Goal: Information Seeking & Learning: Check status

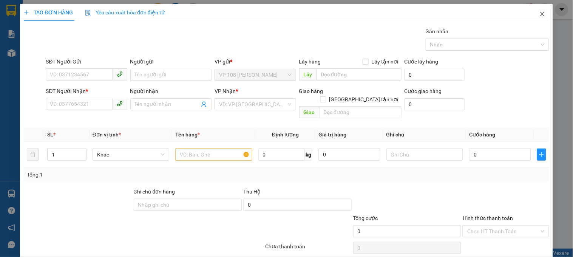
click at [540, 12] on icon "close" at bounding box center [543, 14] width 6 height 6
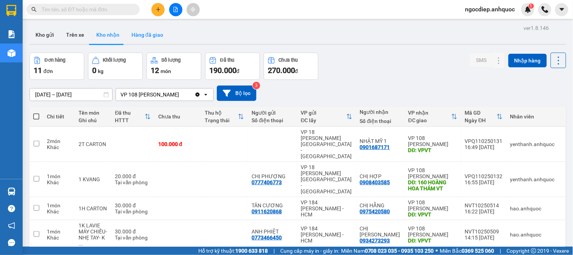
click at [150, 35] on button "Hàng đã giao" at bounding box center [147, 35] width 44 height 18
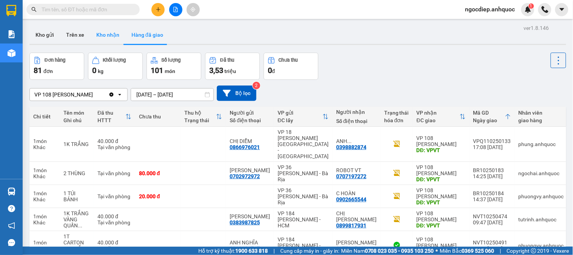
click at [113, 36] on button "Kho nhận" at bounding box center [107, 35] width 35 height 18
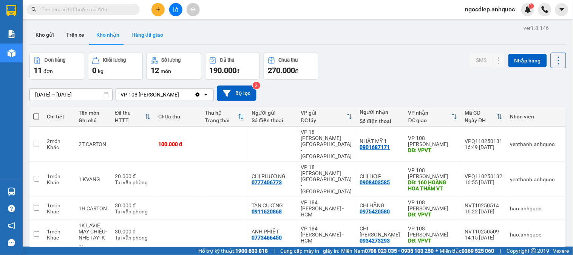
click at [146, 37] on button "Hàng đã giao" at bounding box center [147, 35] width 44 height 18
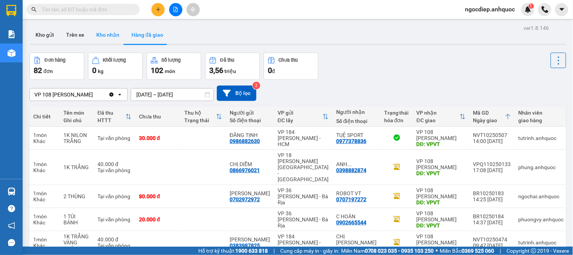
click at [106, 33] on button "Kho nhận" at bounding box center [107, 35] width 35 height 18
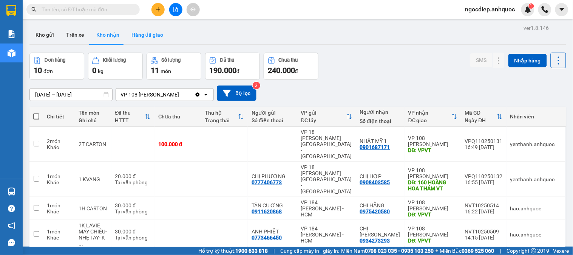
click at [143, 36] on button "Hàng đã giao" at bounding box center [147, 35] width 44 height 18
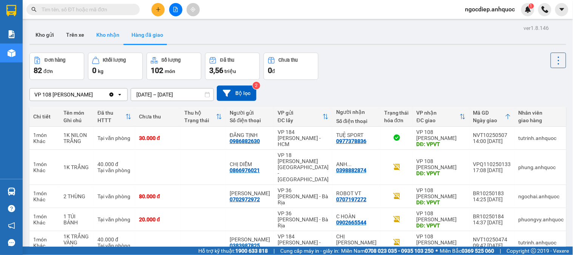
click at [106, 35] on button "Kho nhận" at bounding box center [107, 35] width 35 height 18
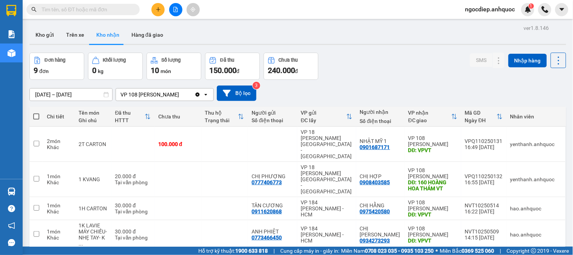
click at [112, 38] on button "Kho nhận" at bounding box center [107, 35] width 35 height 18
click at [104, 96] on icon at bounding box center [106, 94] width 5 height 5
click at [107, 95] on icon at bounding box center [106, 94] width 5 height 5
drag, startPoint x: 105, startPoint y: 93, endPoint x: 92, endPoint y: 93, distance: 12.9
click at [95, 93] on div "[DATE] – [DATE] Press the down arrow key to interact with the calendar and sele…" at bounding box center [70, 94] width 83 height 13
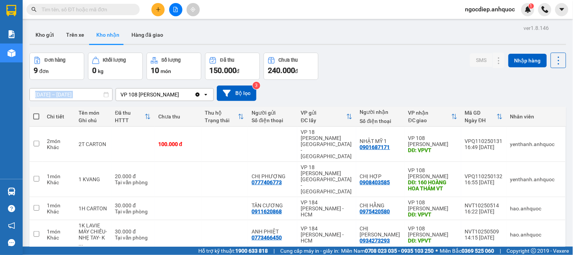
click at [81, 93] on input "[DATE] – [DATE]" at bounding box center [71, 94] width 82 height 12
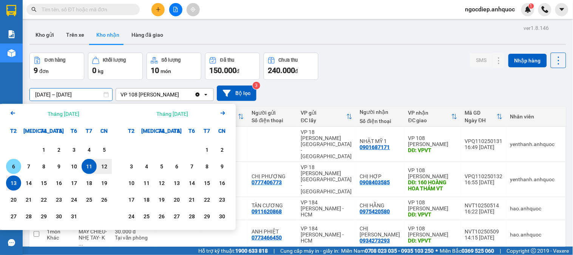
click at [16, 164] on div "6" at bounding box center [13, 166] width 11 height 9
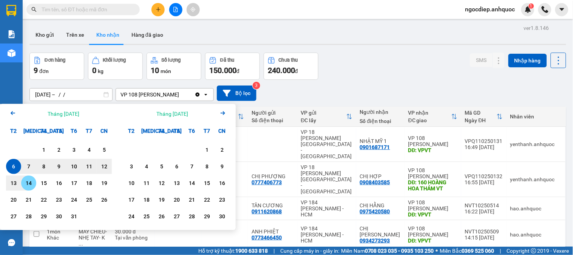
click at [17, 181] on div "13" at bounding box center [13, 182] width 11 height 9
type input "[DATE] – [DATE]"
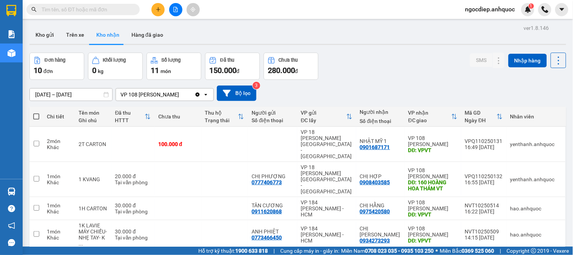
click at [118, 8] on input "text" at bounding box center [86, 9] width 89 height 8
type input "293"
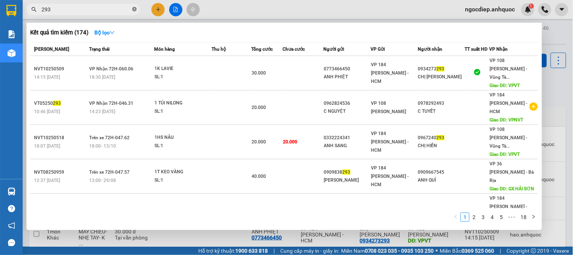
click at [135, 9] on icon "close-circle" at bounding box center [134, 9] width 5 height 5
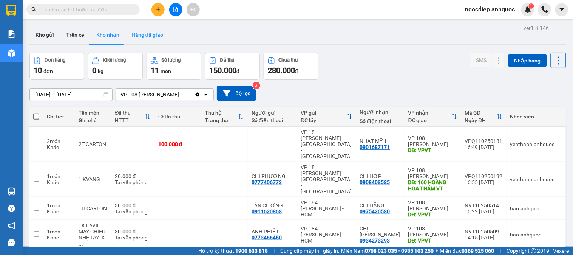
click at [150, 33] on button "Hàng đã giao" at bounding box center [147, 35] width 44 height 18
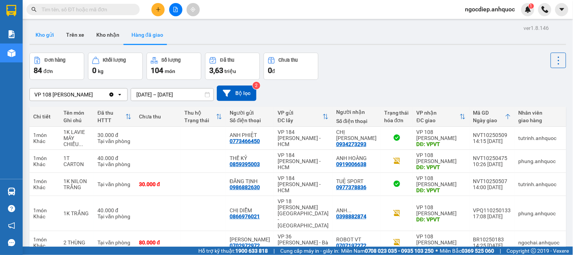
click at [46, 39] on button "Kho gửi" at bounding box center [44, 35] width 31 height 18
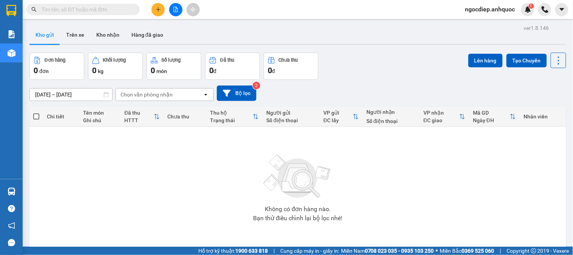
click at [45, 36] on button "Kho gửi" at bounding box center [44, 35] width 31 height 18
click at [72, 33] on button "Trên xe" at bounding box center [75, 35] width 30 height 18
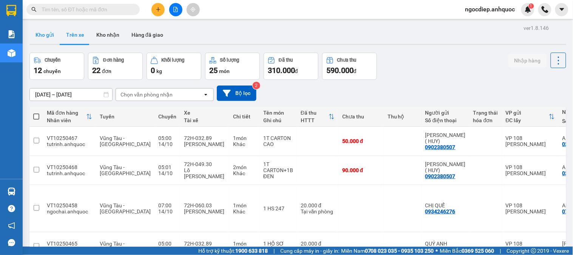
click at [47, 36] on button "Kho gửi" at bounding box center [44, 35] width 31 height 18
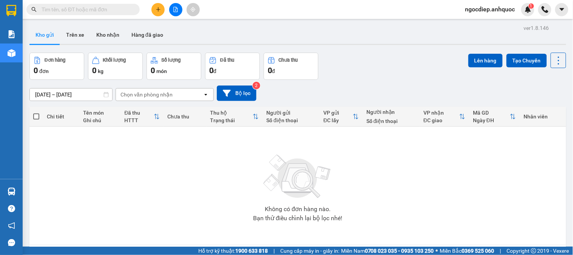
click at [109, 12] on input "text" at bounding box center [86, 9] width 89 height 8
click at [140, 36] on button "Hàng đã giao" at bounding box center [147, 35] width 44 height 18
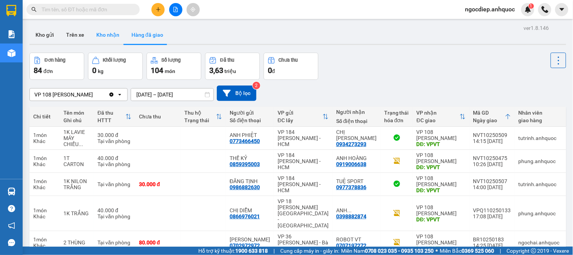
click at [104, 36] on button "Kho nhận" at bounding box center [107, 35] width 35 height 18
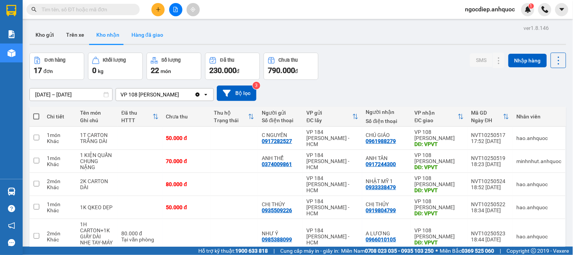
click at [152, 35] on button "Hàng đã giao" at bounding box center [147, 35] width 44 height 18
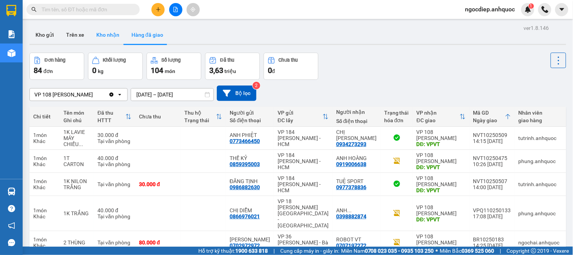
click at [98, 32] on button "Kho nhận" at bounding box center [107, 35] width 35 height 18
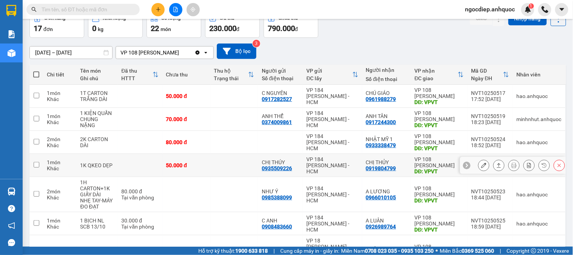
scroll to position [84, 0]
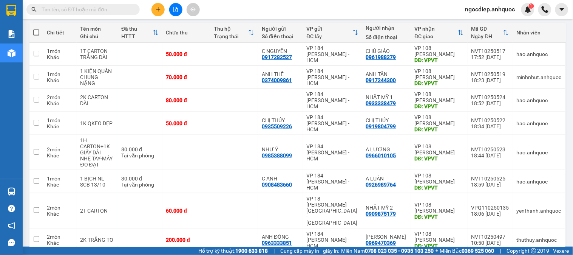
click at [65, 12] on input "text" at bounding box center [86, 9] width 89 height 8
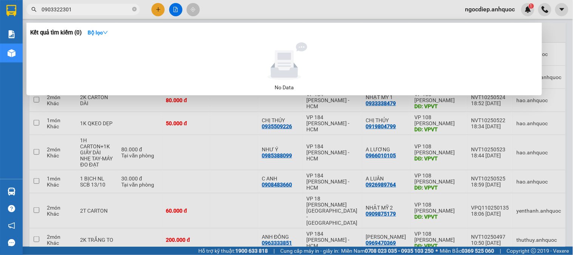
click at [93, 10] on input "0903322301" at bounding box center [86, 9] width 89 height 8
type input "0903322301"
